Goal: Information Seeking & Learning: Learn about a topic

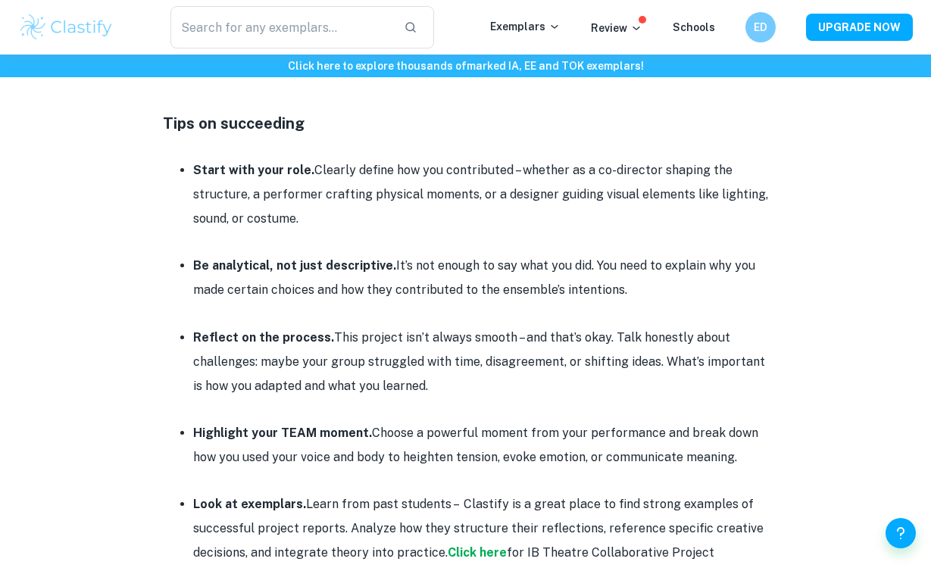
scroll to position [2084, 0]
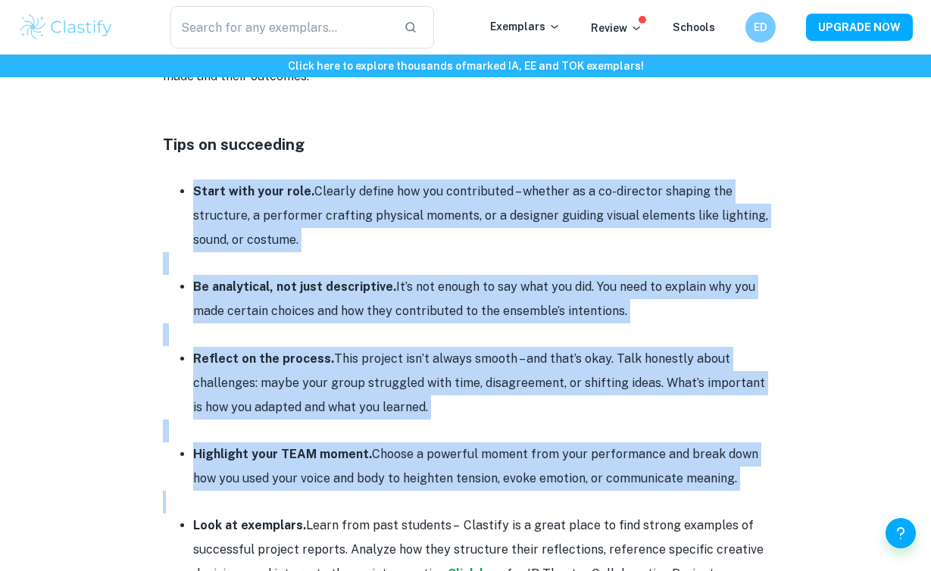
drag, startPoint x: 187, startPoint y: 171, endPoint x: 726, endPoint y: 482, distance: 622.3
copy div "Start with your role. Clearly define how you contributed – whether as a co-dire…"
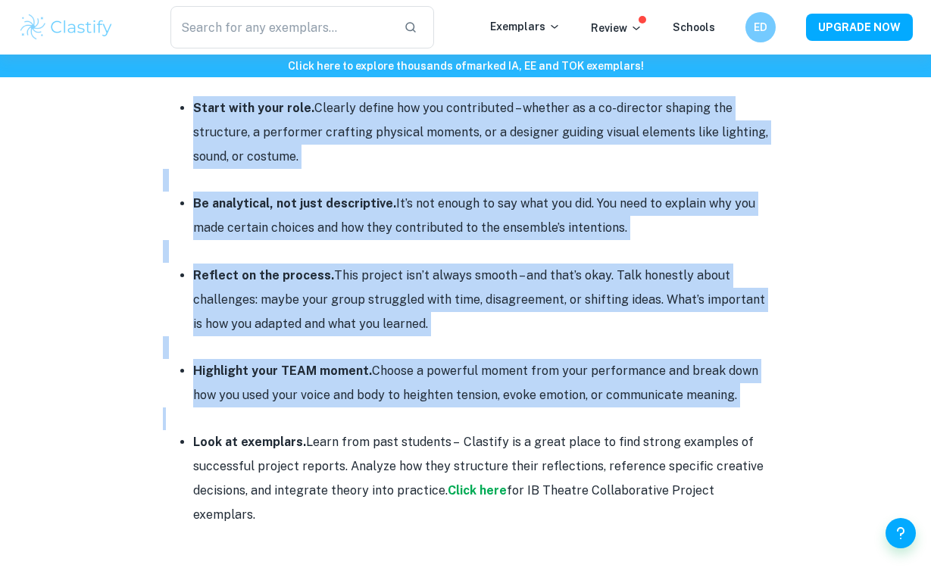
scroll to position [2283, 0]
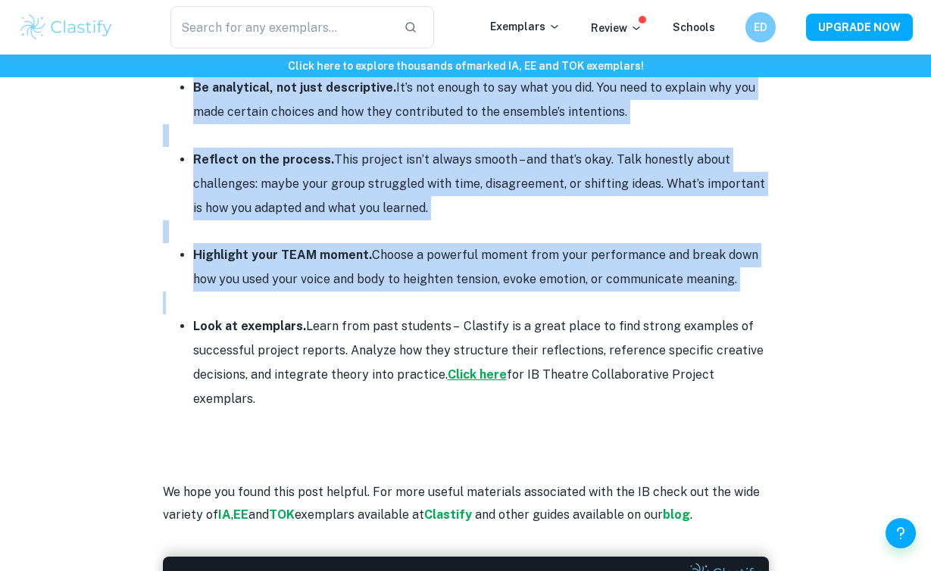
click at [495, 367] on strong "Click here" at bounding box center [477, 374] width 59 height 14
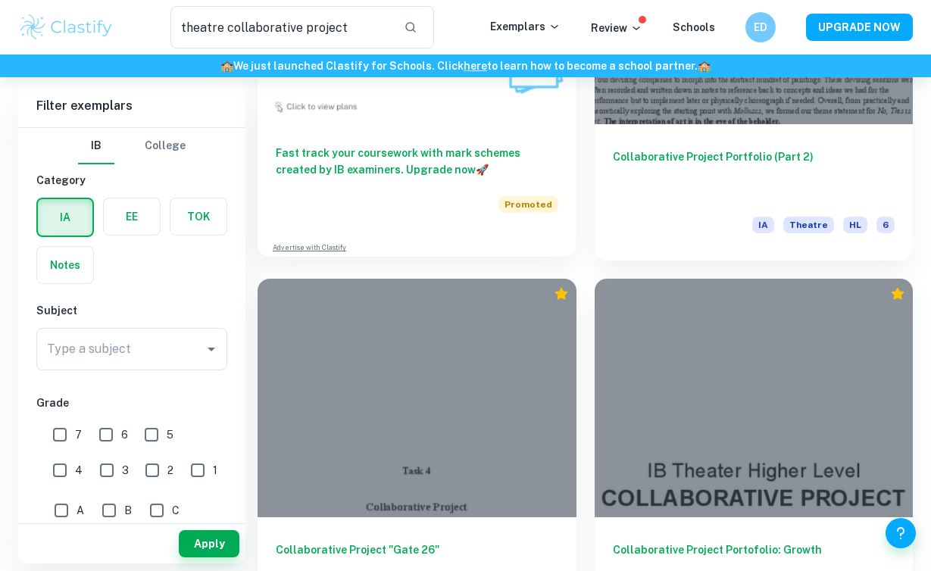
scroll to position [1793, 0]
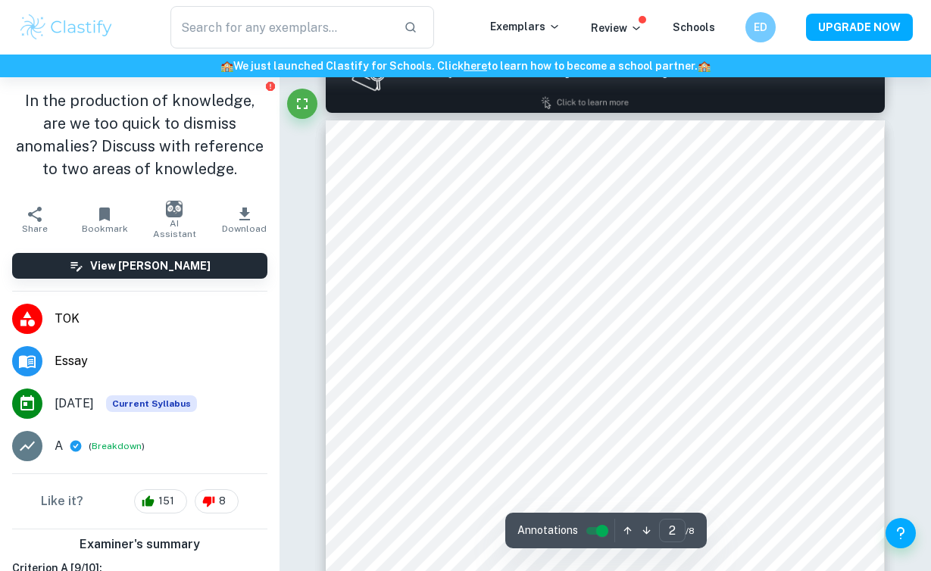
type input "1"
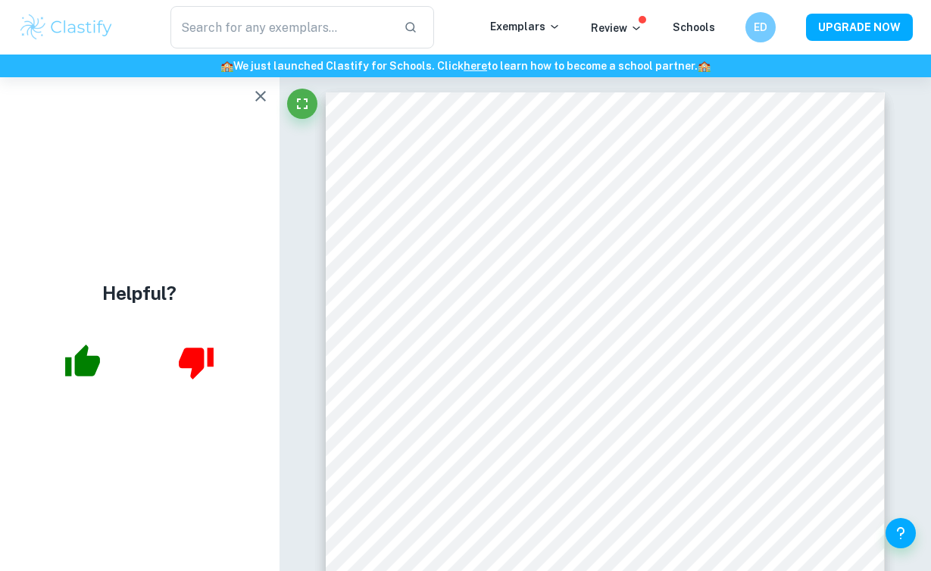
click at [266, 95] on icon "button" at bounding box center [260, 96] width 18 height 18
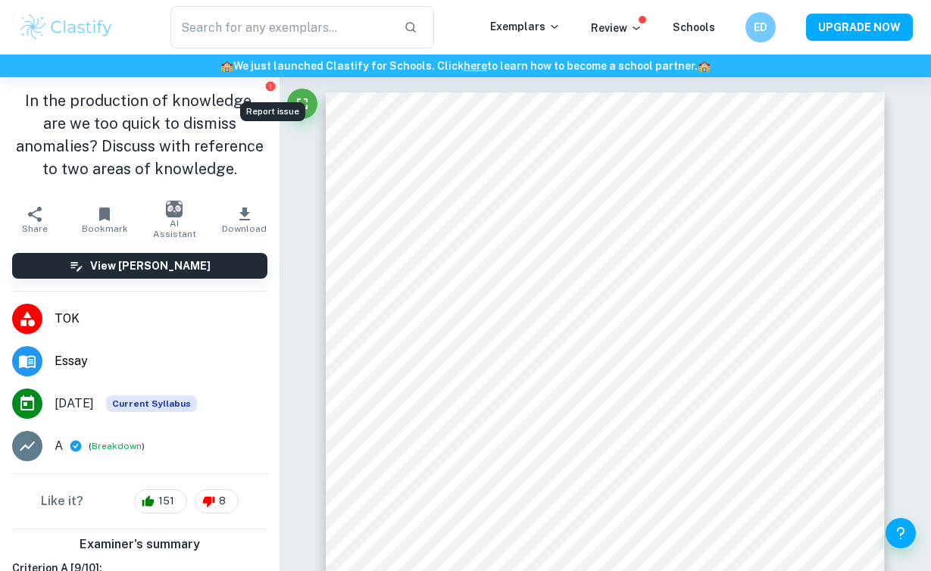
click at [270, 87] on icon "Report issue" at bounding box center [270, 86] width 9 height 9
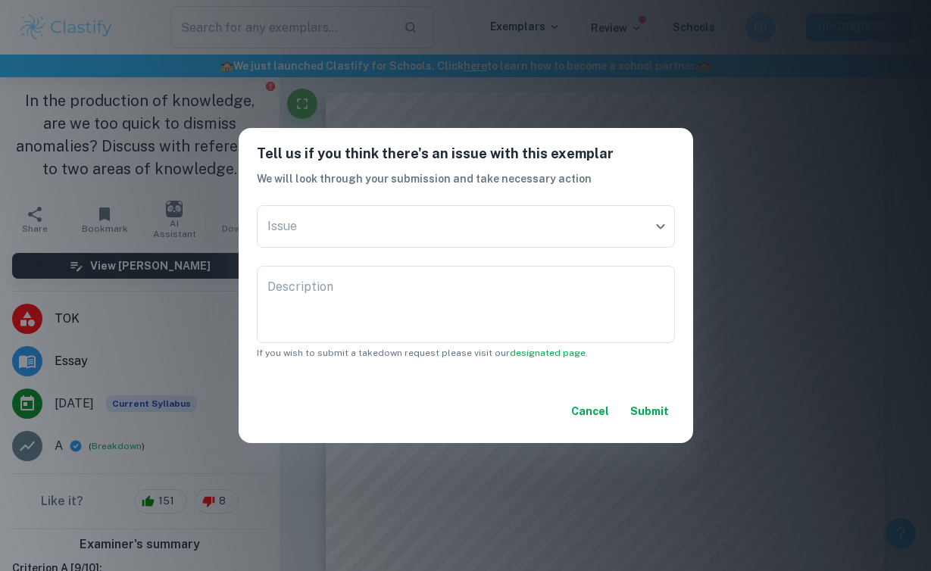
click at [582, 414] on button "Cancel" at bounding box center [590, 411] width 50 height 27
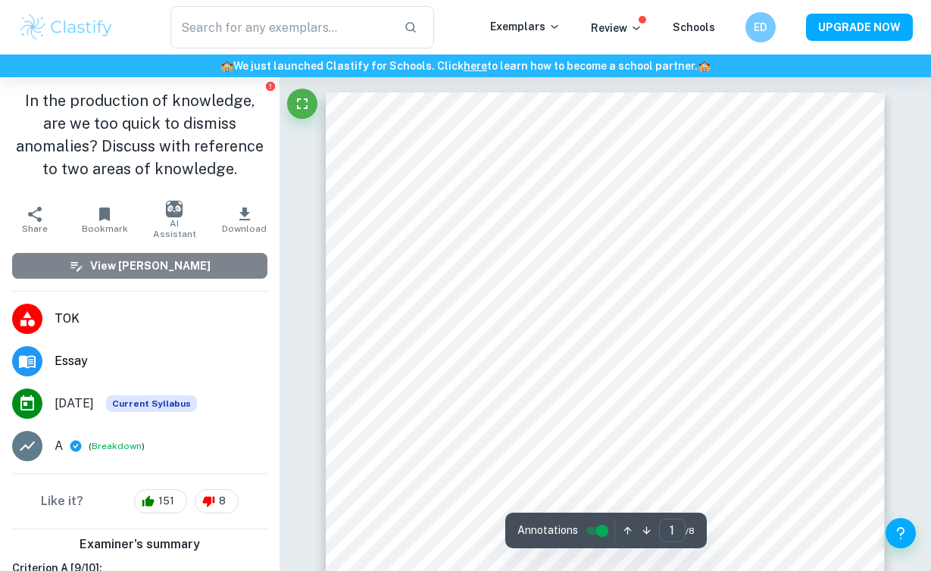
click at [177, 270] on h6 "View Mark Scheme" at bounding box center [150, 266] width 120 height 17
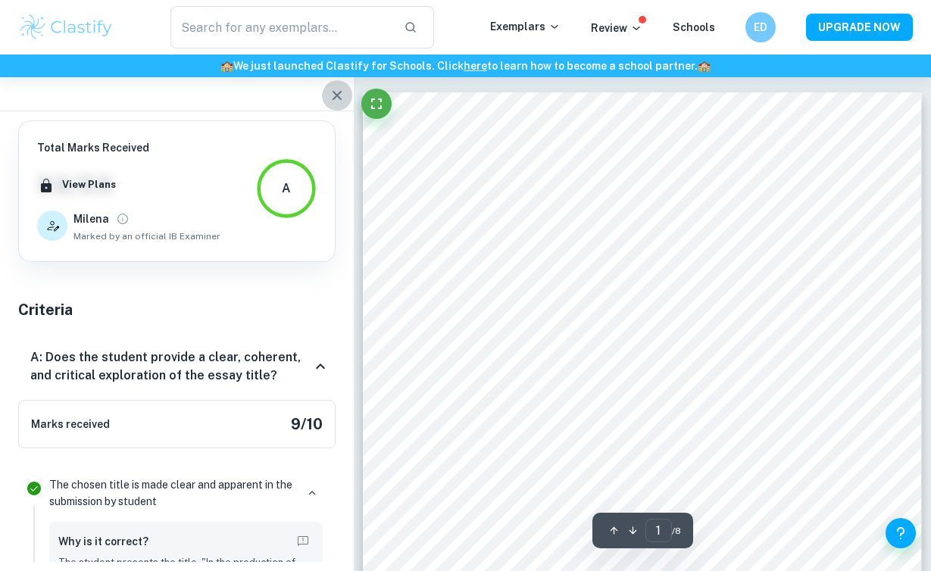
click at [340, 102] on icon "button" at bounding box center [337, 95] width 18 height 18
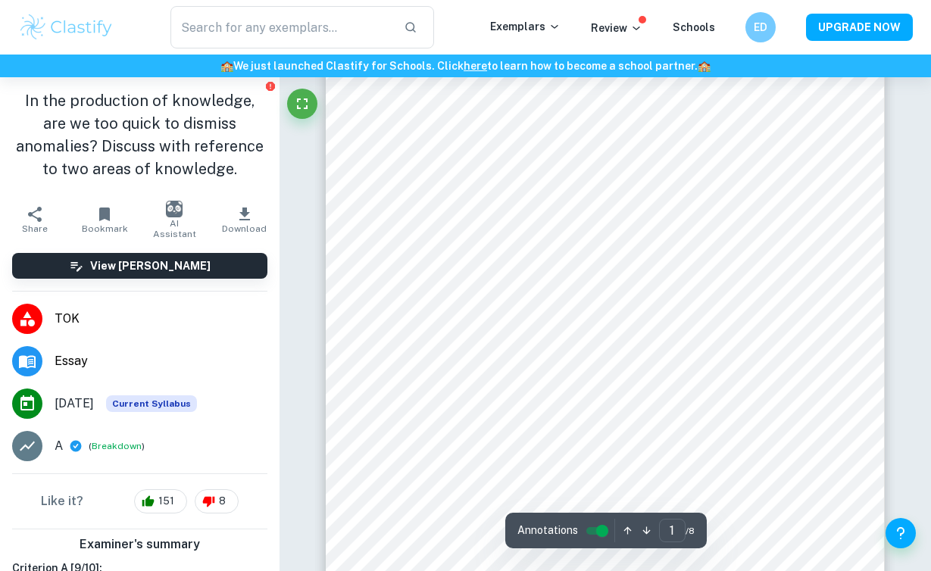
scroll to position [48, 0]
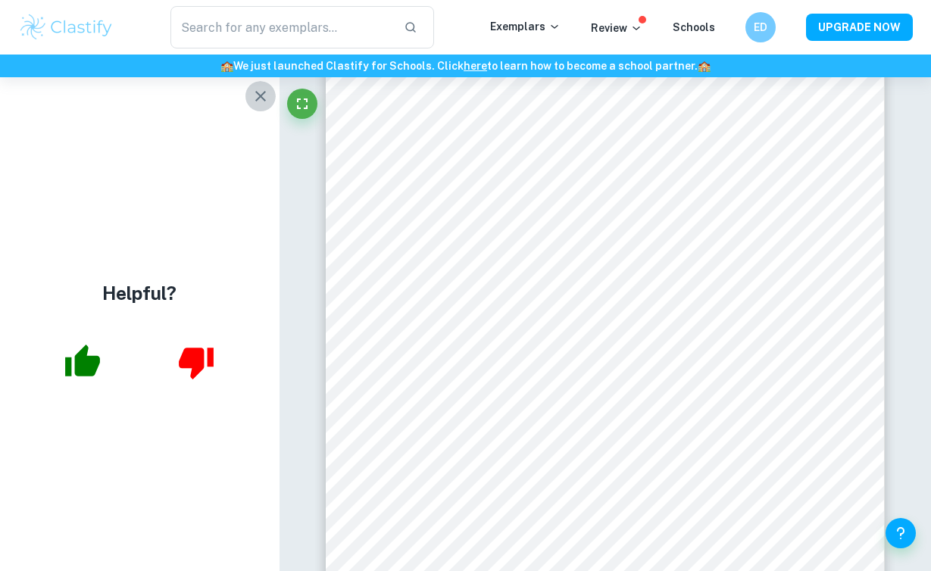
click at [267, 90] on icon "button" at bounding box center [260, 96] width 18 height 18
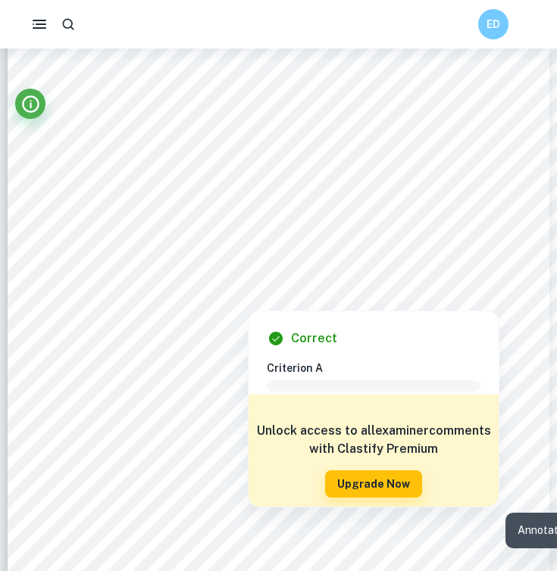
scroll to position [120, 0]
